Goal: Use online tool/utility: Utilize a website feature to perform a specific function

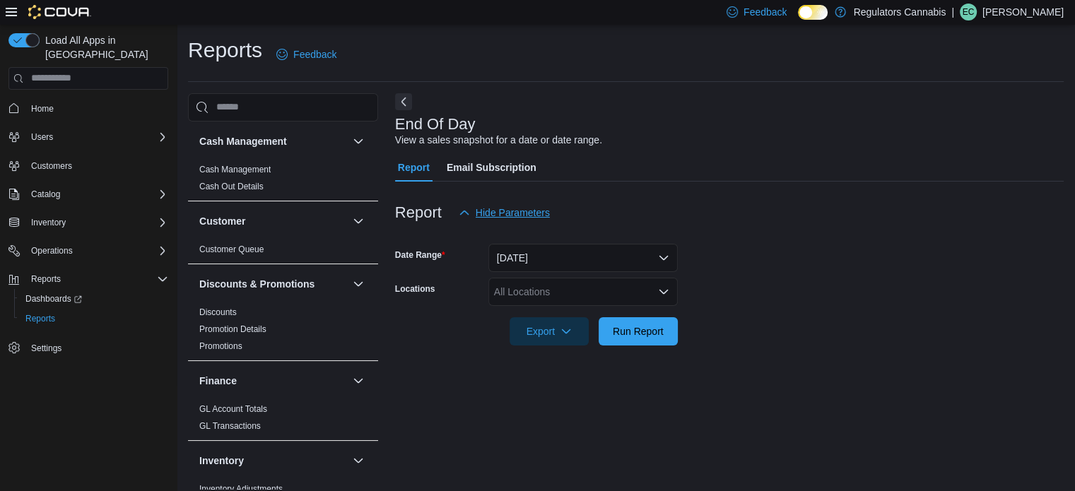
scroll to position [9, 0]
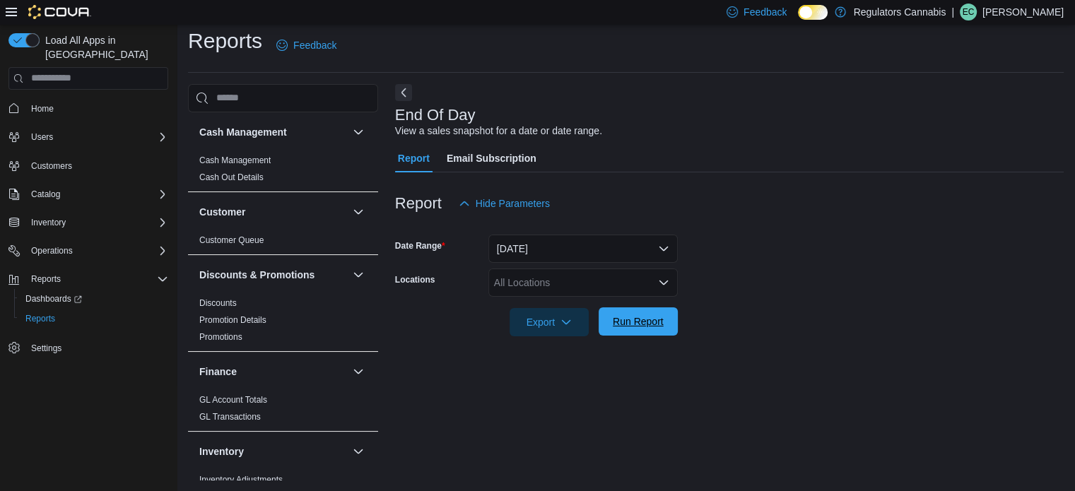
click at [654, 321] on span "Run Report" at bounding box center [638, 322] width 51 height 14
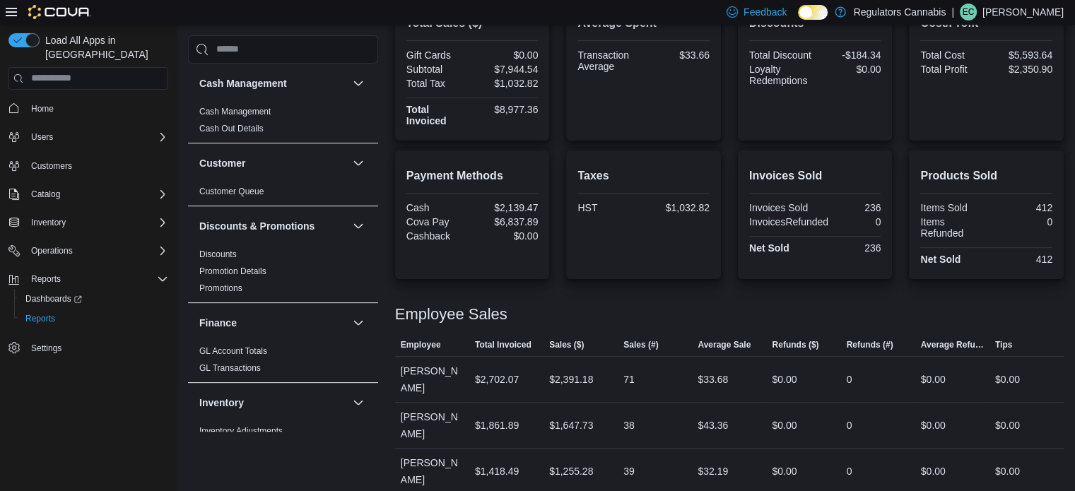
scroll to position [506, 0]
